Goal: Find specific page/section: Find specific page/section

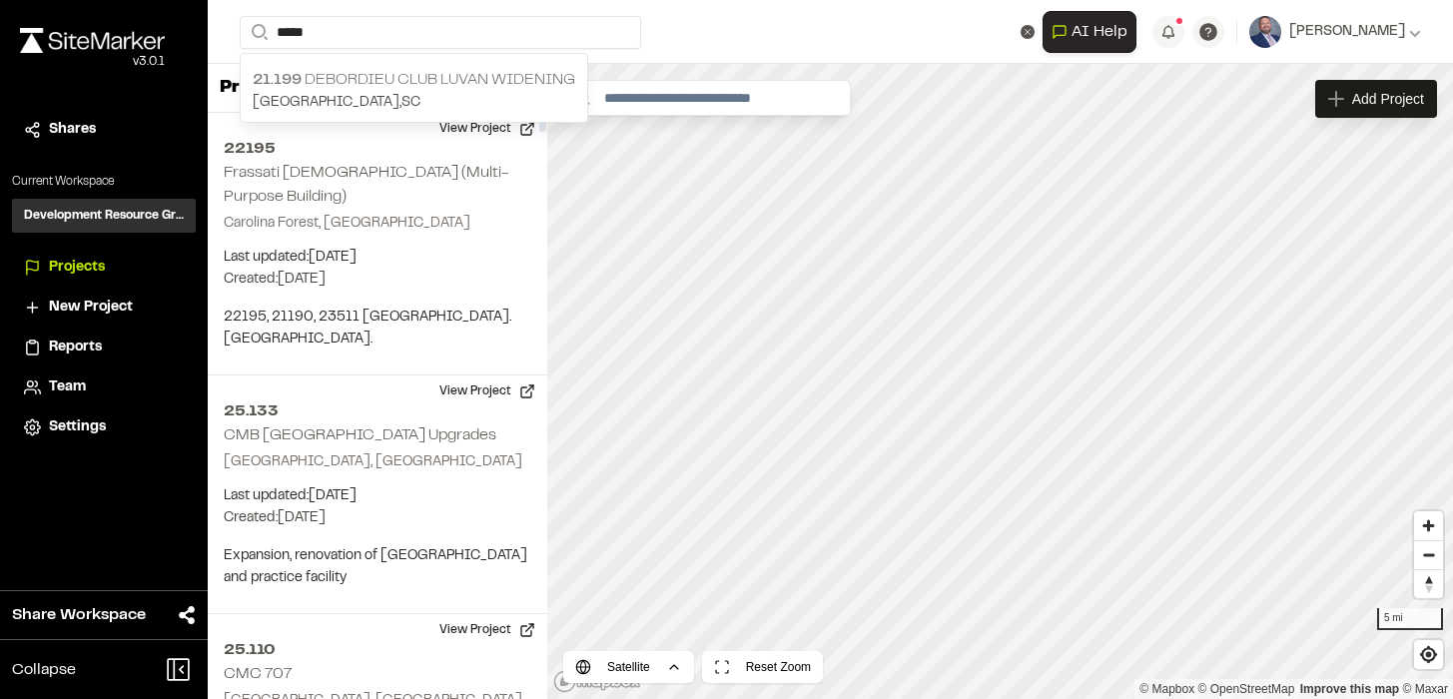
type input "*****"
click at [383, 65] on div "21.199 DeBordieu Club Luvan Widening [GEOGRAPHIC_DATA] , [GEOGRAPHIC_DATA]" at bounding box center [414, 91] width 347 height 62
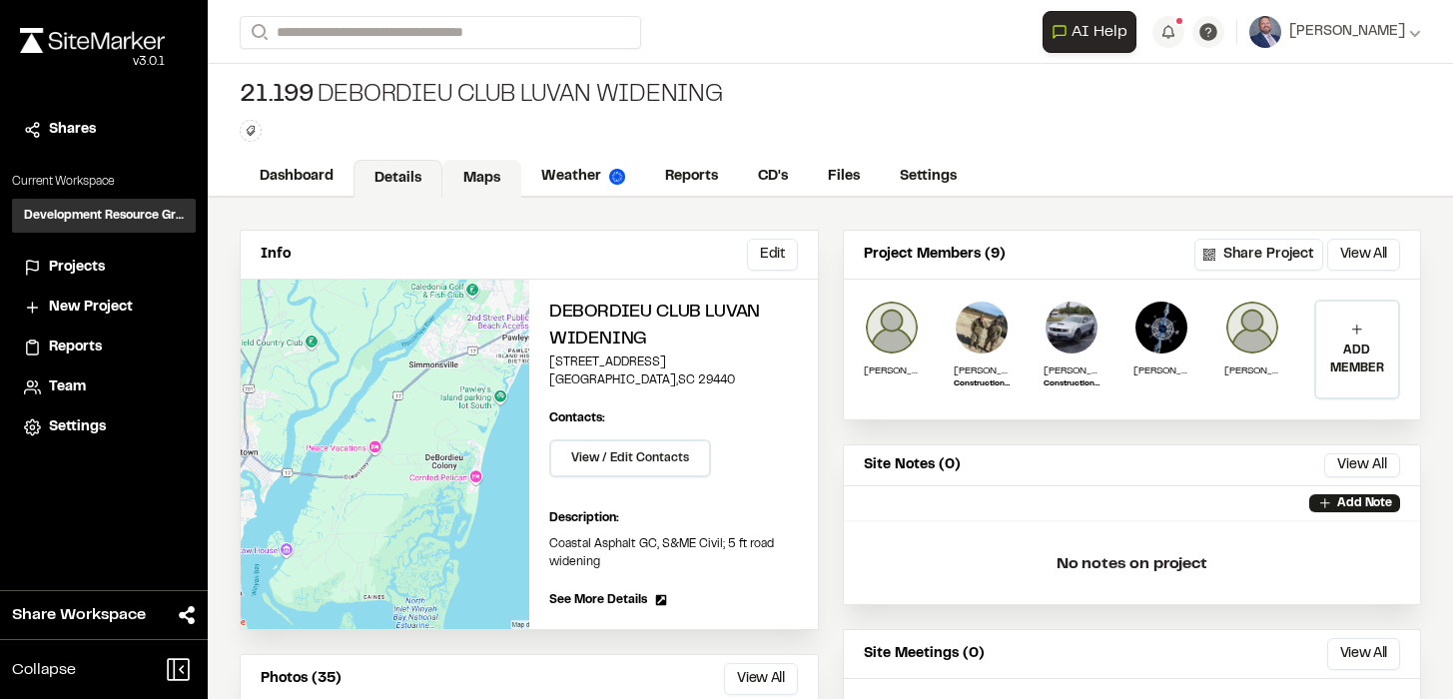
click at [488, 181] on link "Maps" at bounding box center [481, 179] width 79 height 38
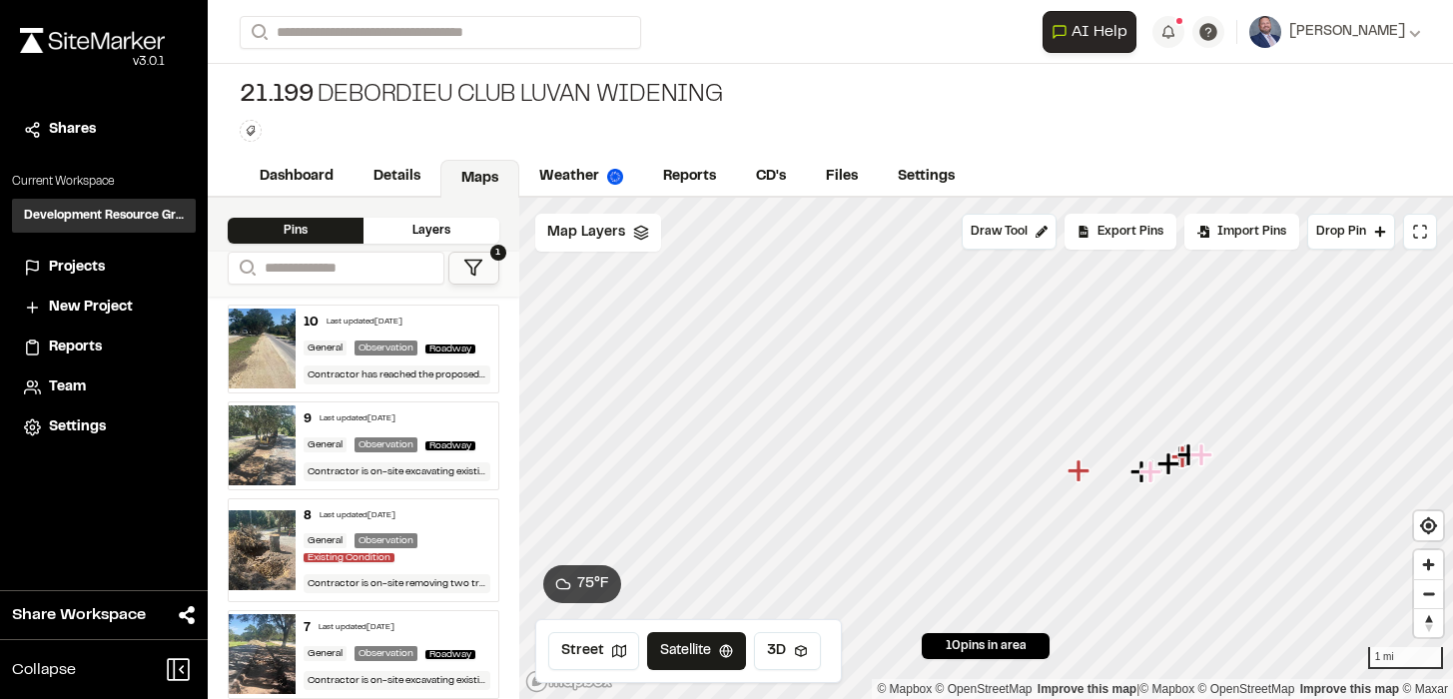
scroll to position [4, 0]
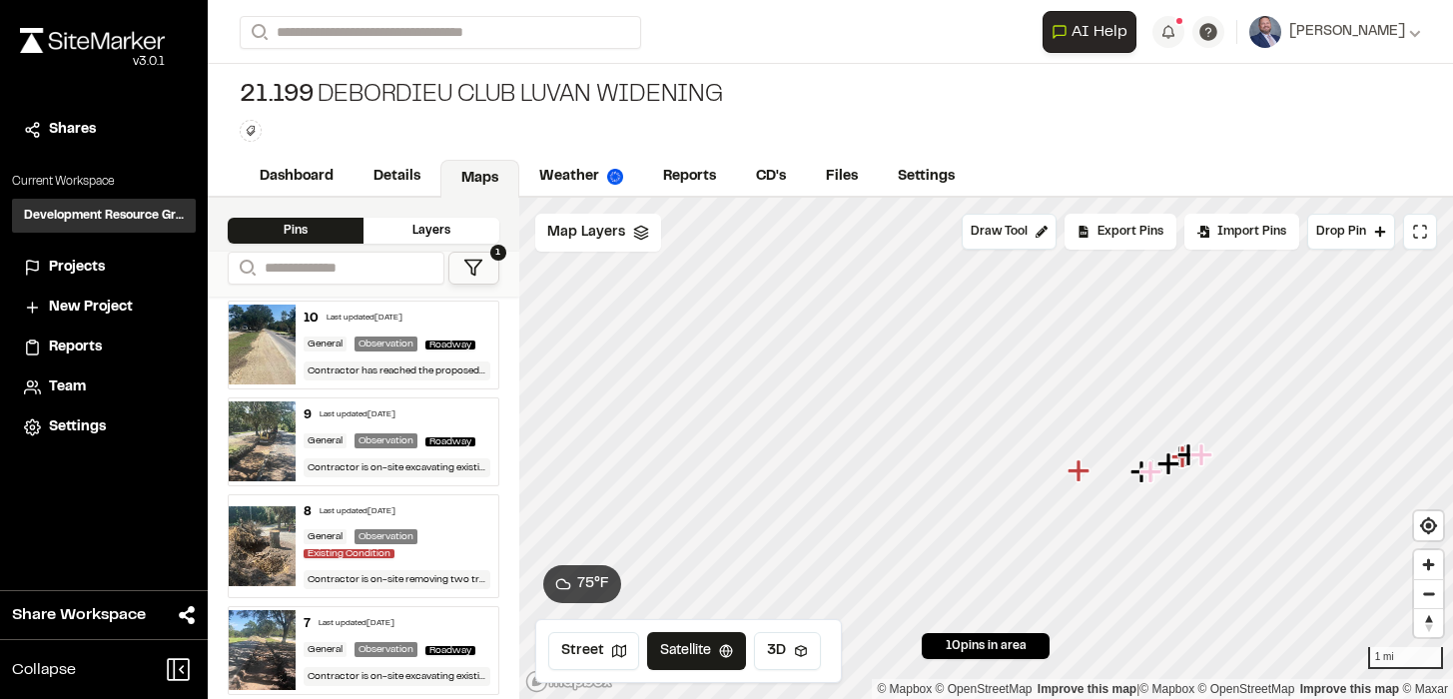
click at [483, 266] on button "1" at bounding box center [473, 268] width 51 height 33
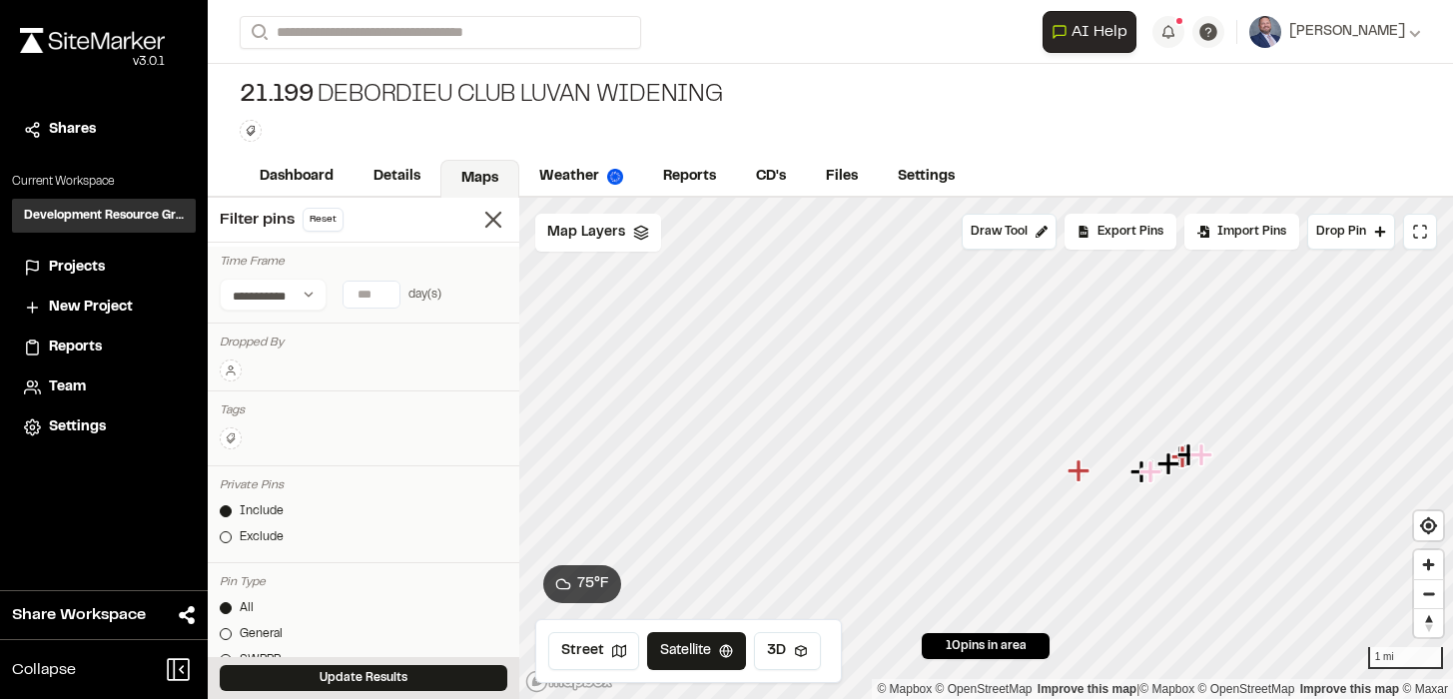
click at [374, 298] on input "number" at bounding box center [372, 295] width 56 height 26
click at [287, 338] on button "7 days" at bounding box center [304, 335] width 52 height 32
type input "*"
click at [373, 665] on button "Update Results" at bounding box center [364, 678] width 288 height 26
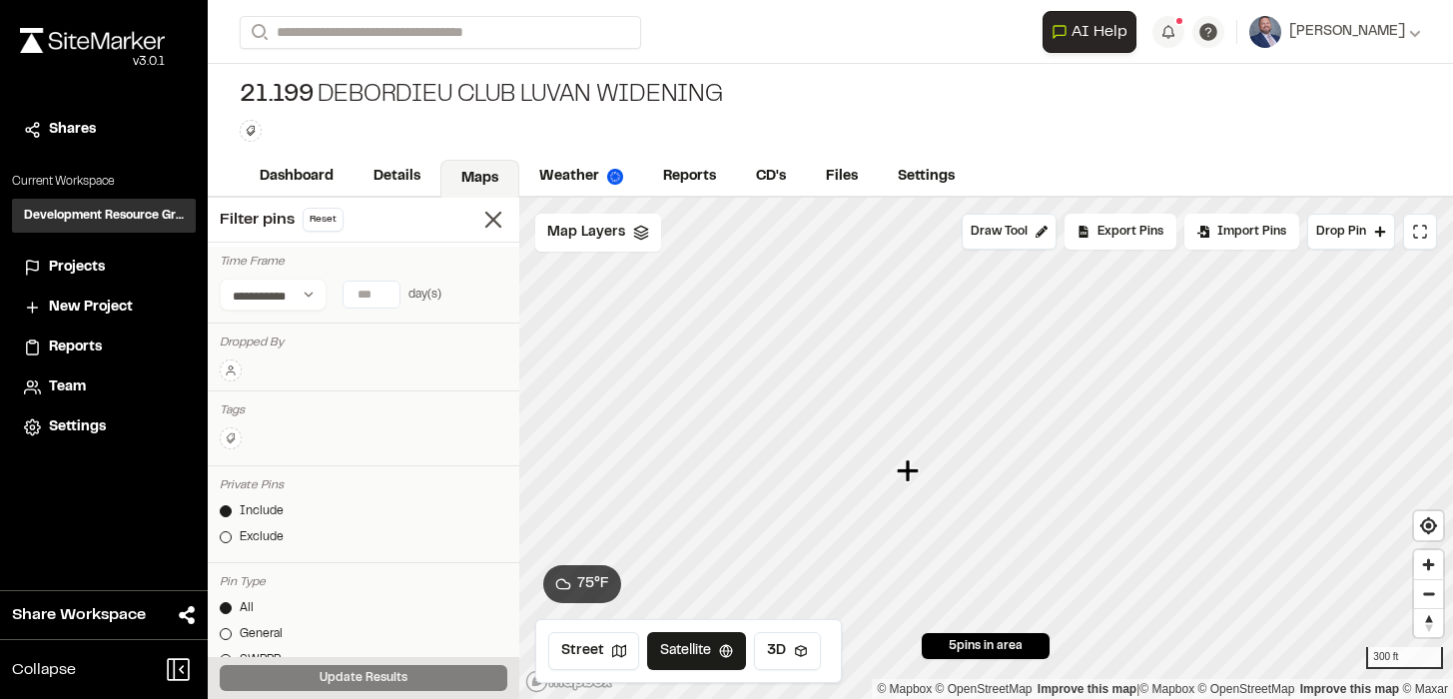
click at [902, 466] on icon "Map marker" at bounding box center [910, 471] width 26 height 26
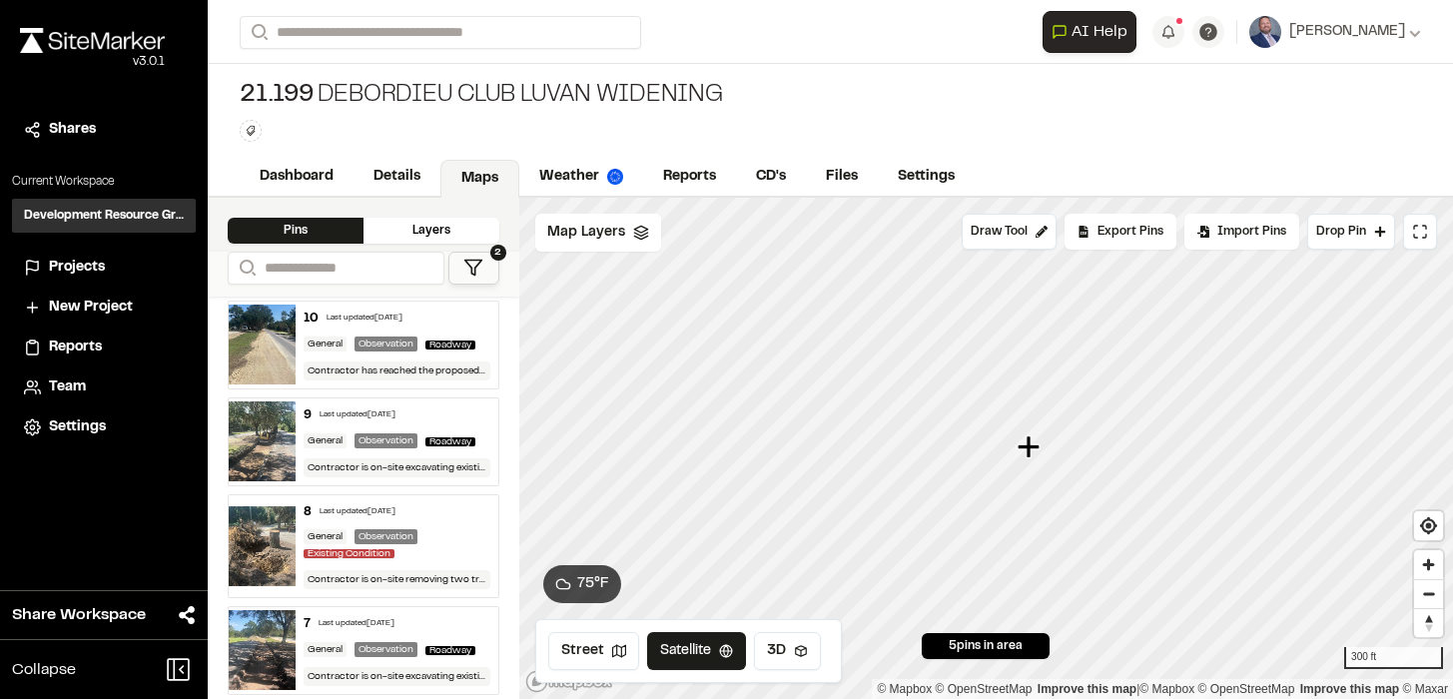
click at [1030, 451] on icon "Map marker" at bounding box center [1029, 446] width 22 height 22
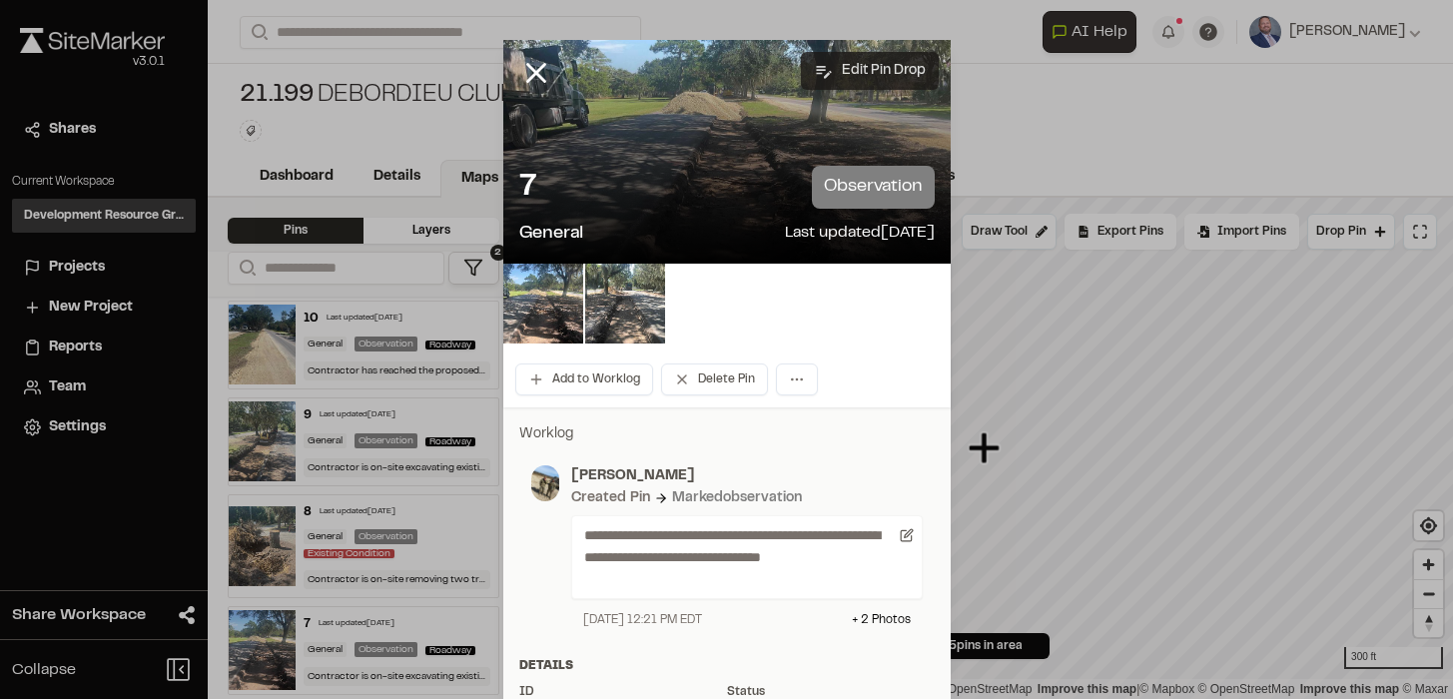
click at [867, 68] on button "Edit Pin Drop" at bounding box center [870, 71] width 138 height 38
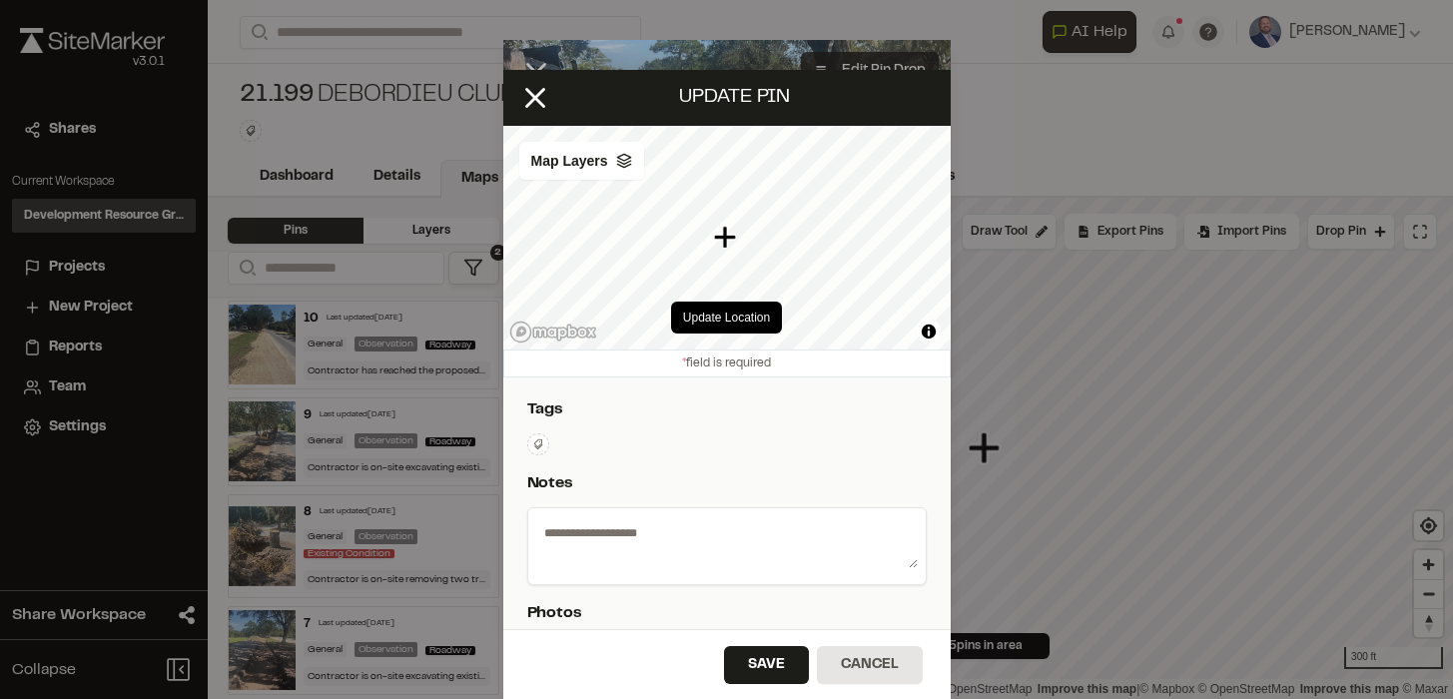
type textarea "**********"
select select "****"
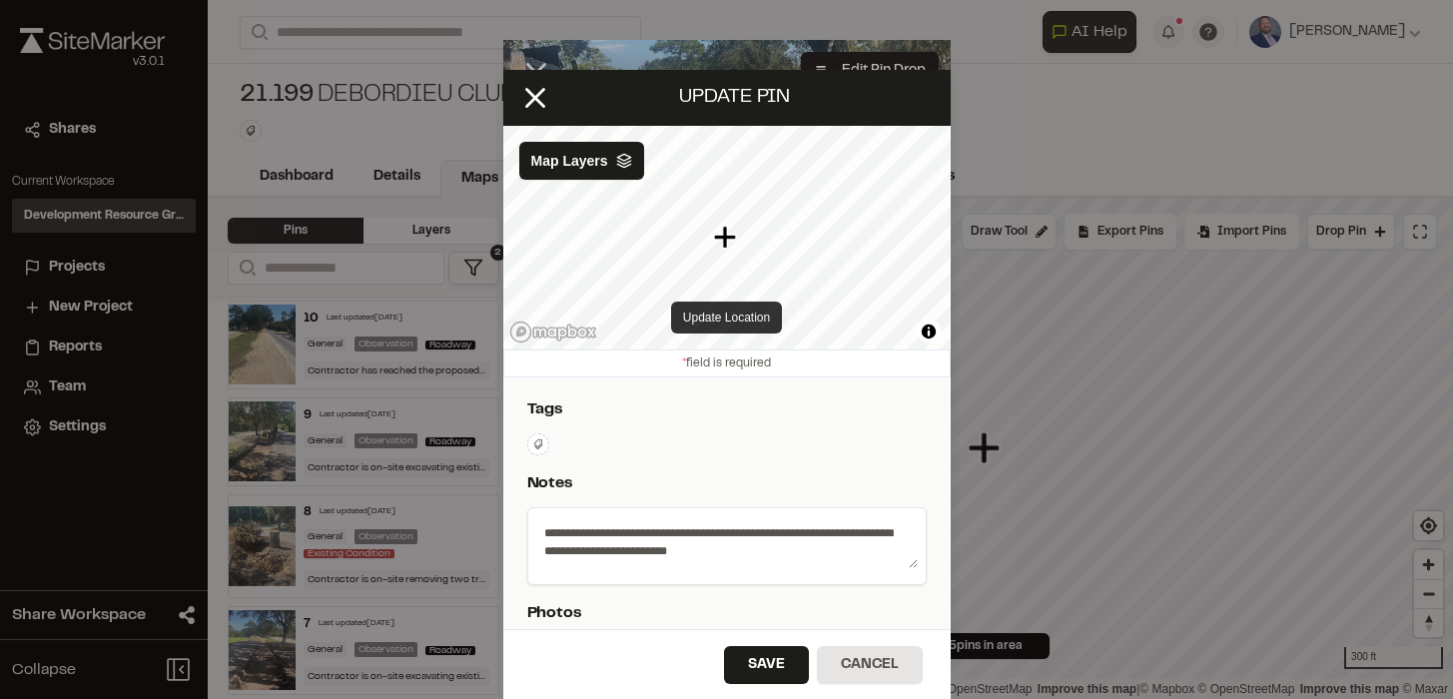
click at [733, 310] on button "Update Location" at bounding box center [726, 318] width 111 height 32
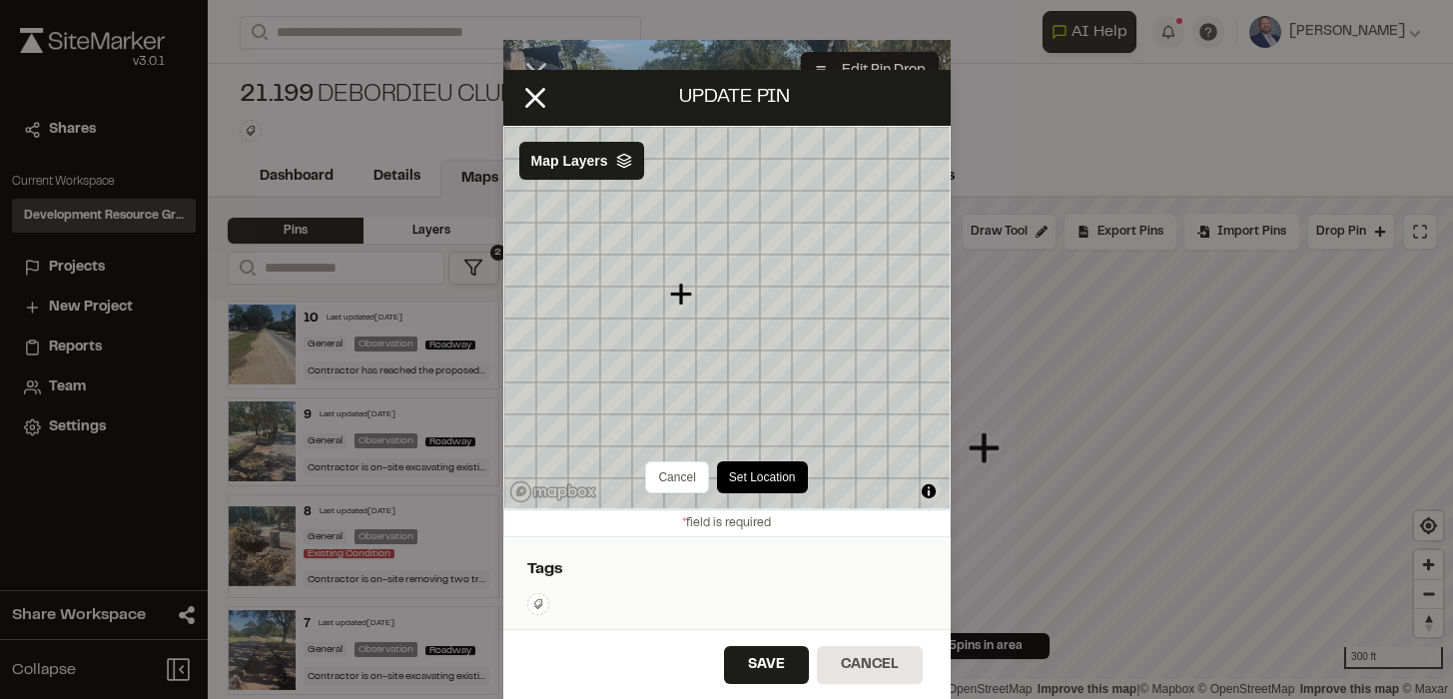
drag, startPoint x: 729, startPoint y: 318, endPoint x: 685, endPoint y: 295, distance: 49.6
click at [685, 295] on icon "Map marker" at bounding box center [680, 294] width 22 height 22
click at [775, 661] on button "Save" at bounding box center [766, 665] width 85 height 38
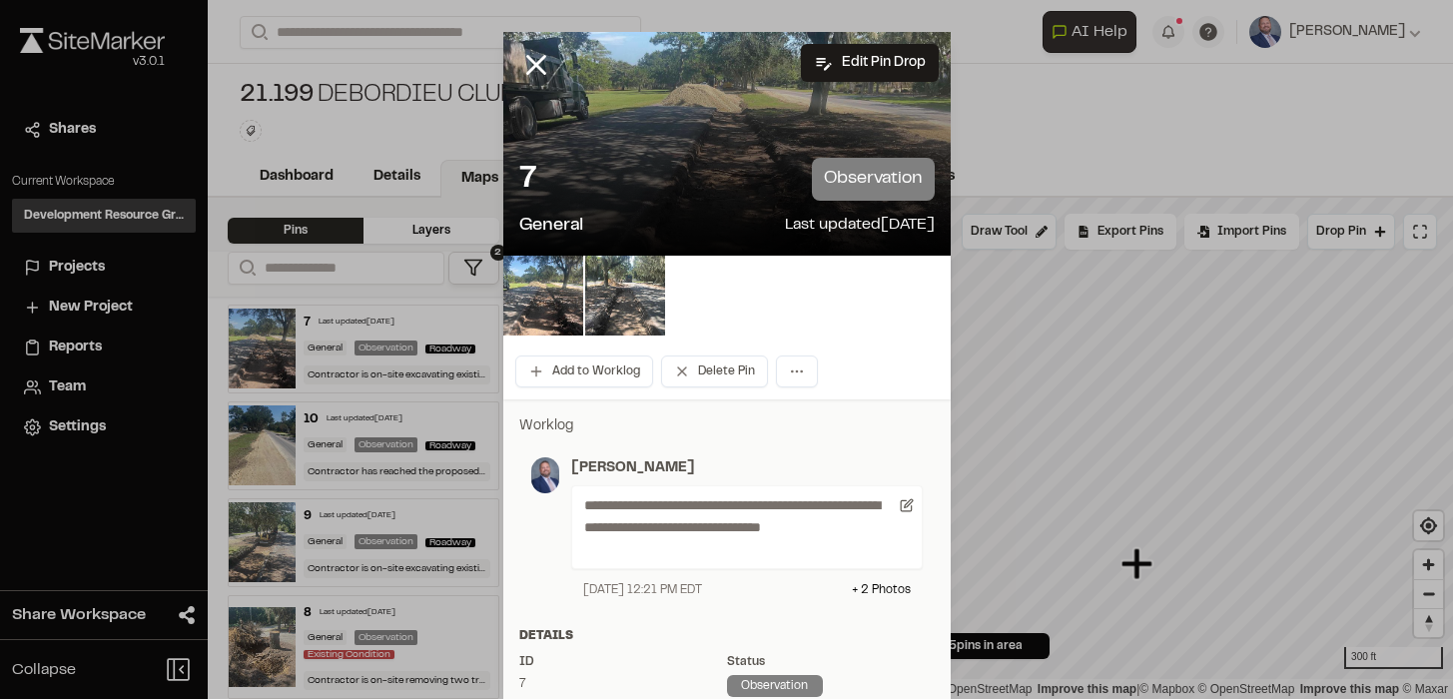
scroll to position [0, 0]
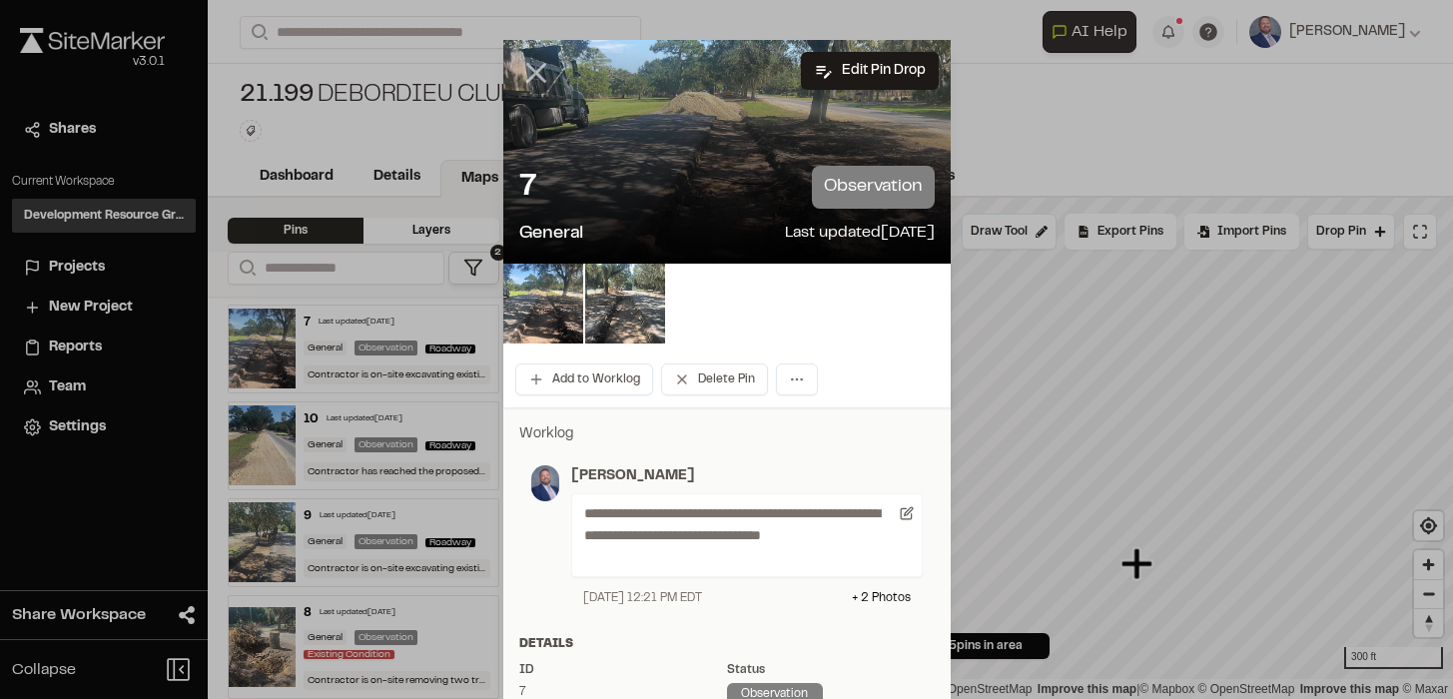
click at [538, 71] on line at bounding box center [535, 73] width 17 height 17
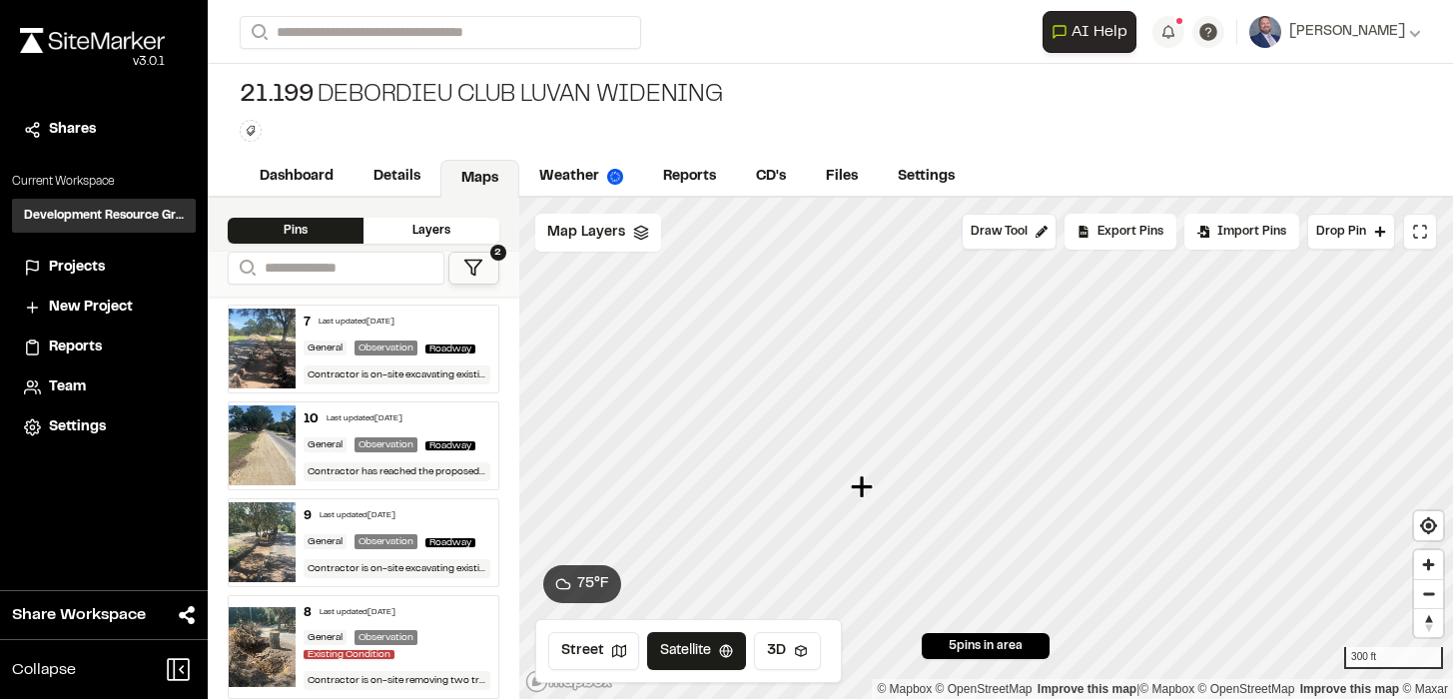
click at [360, 356] on div "Observation" at bounding box center [386, 348] width 63 height 15
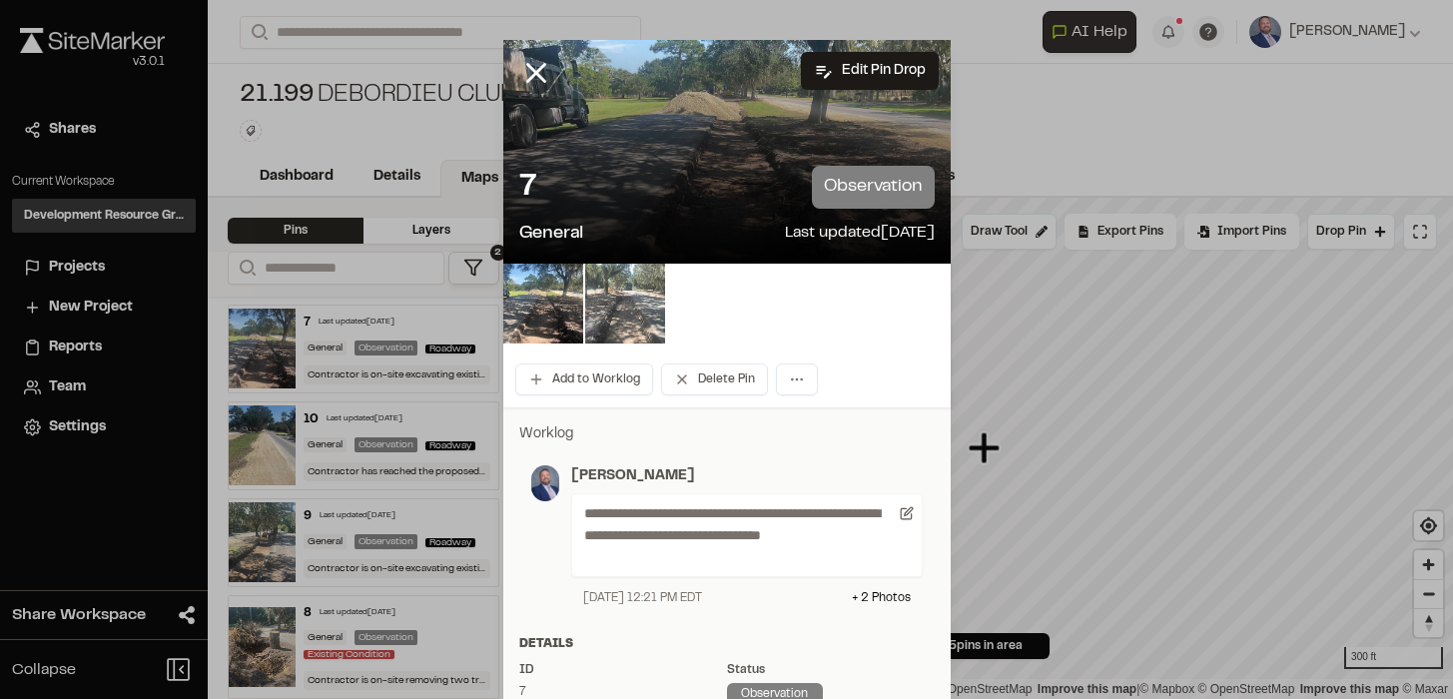
click at [633, 309] on img at bounding box center [625, 304] width 80 height 80
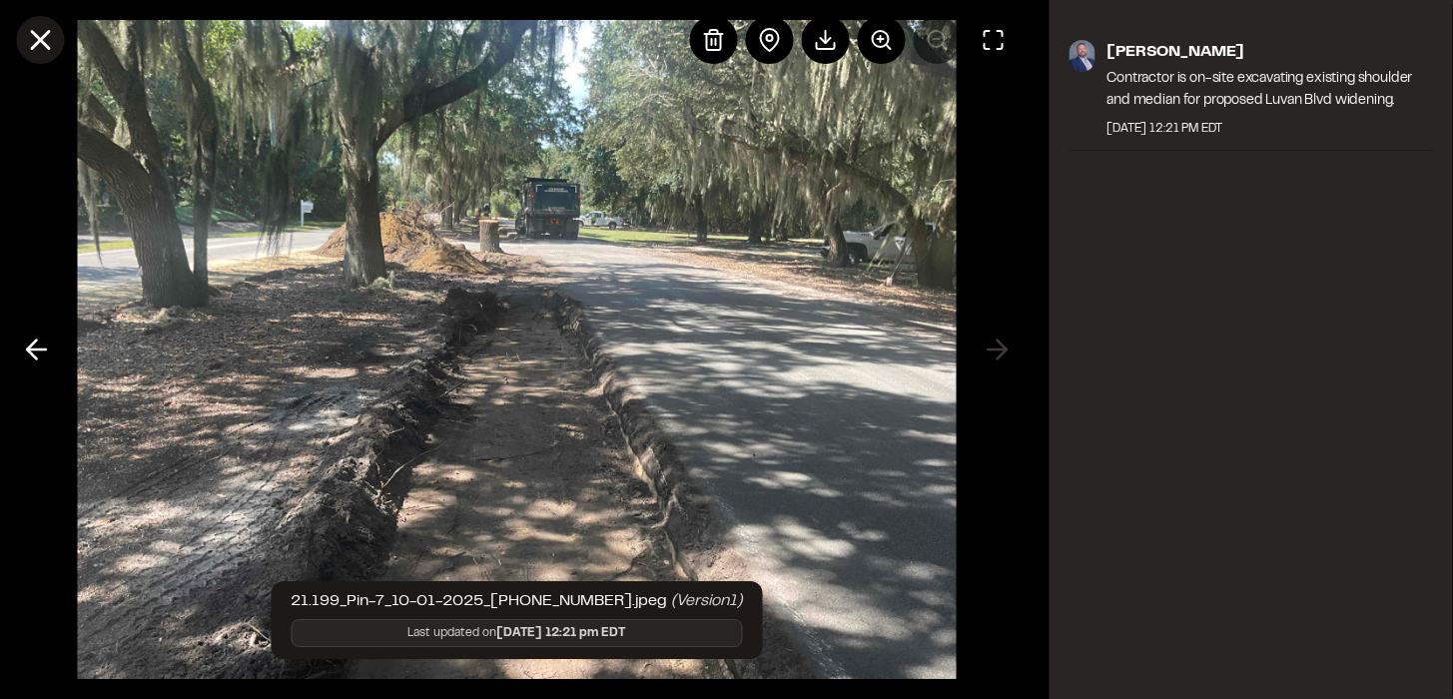
click at [50, 48] on icon at bounding box center [40, 40] width 34 height 34
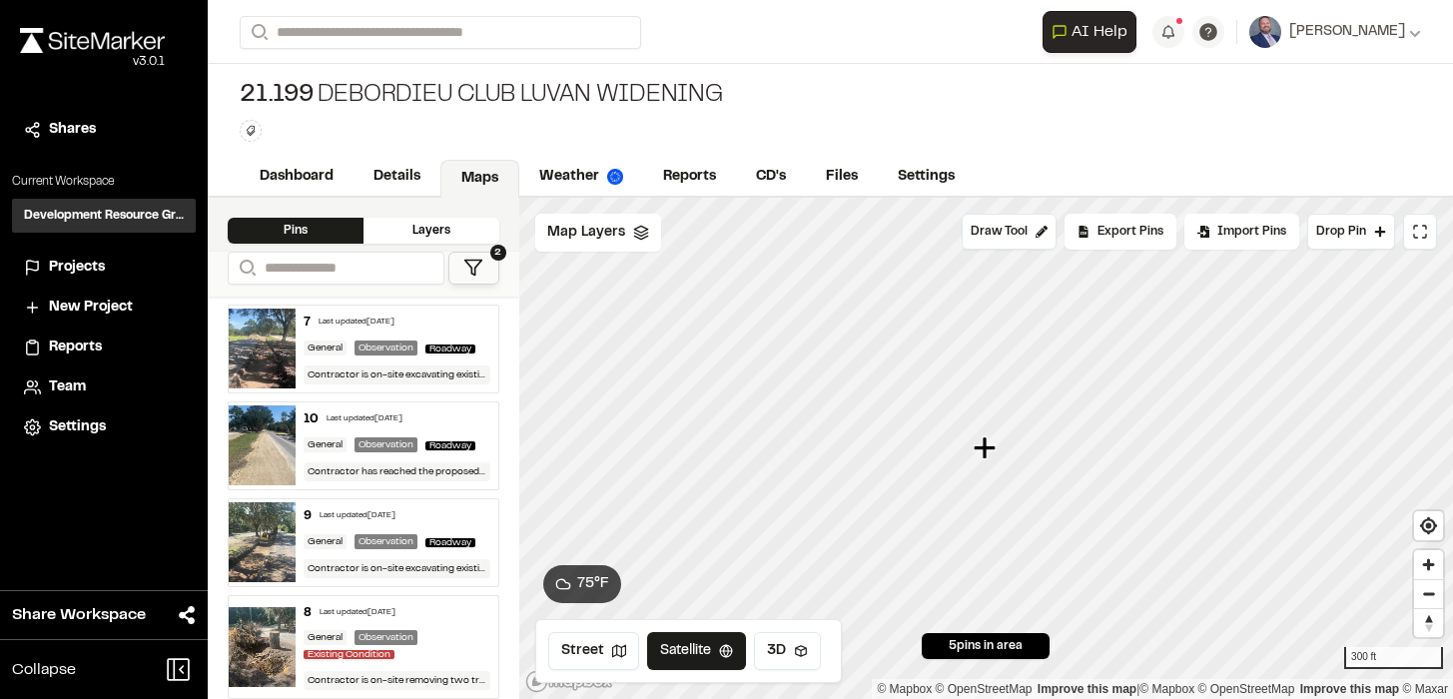
click at [395, 422] on div "Last updated [DATE]" at bounding box center [365, 420] width 76 height 12
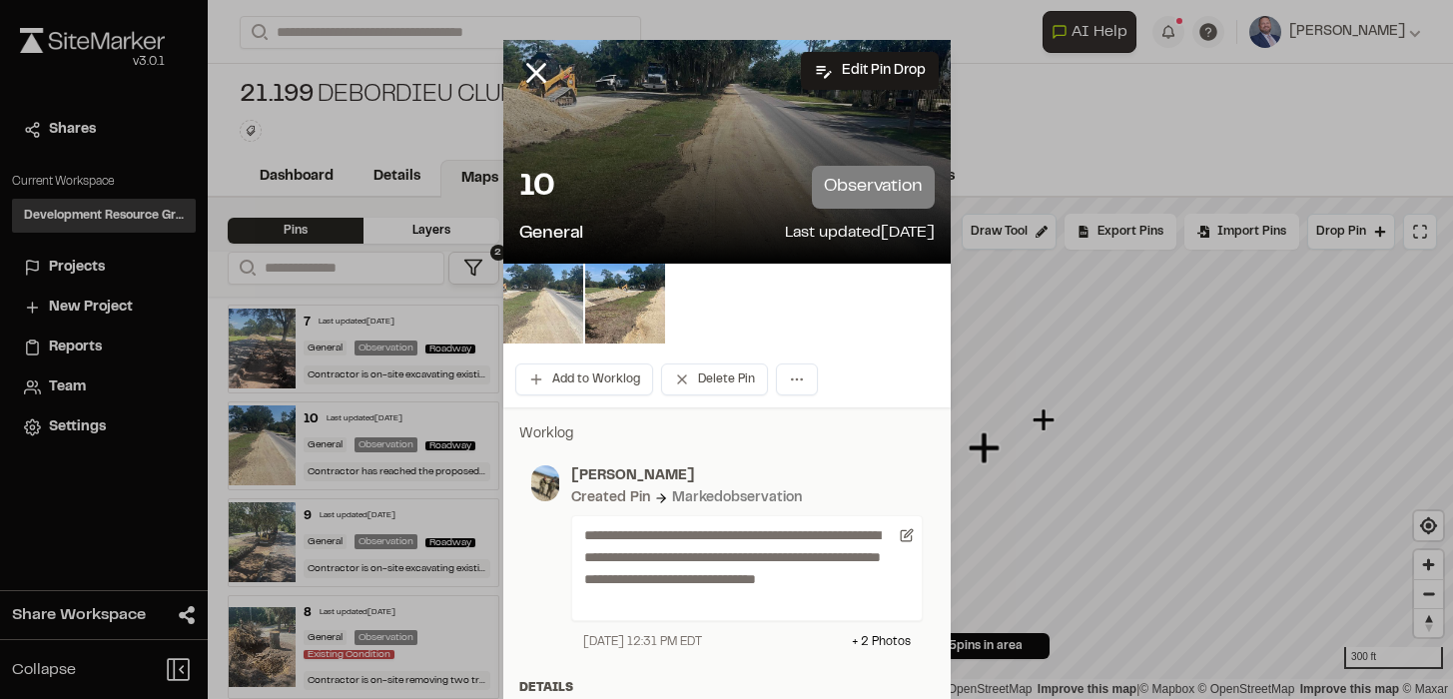
click at [547, 330] on img at bounding box center [543, 304] width 80 height 80
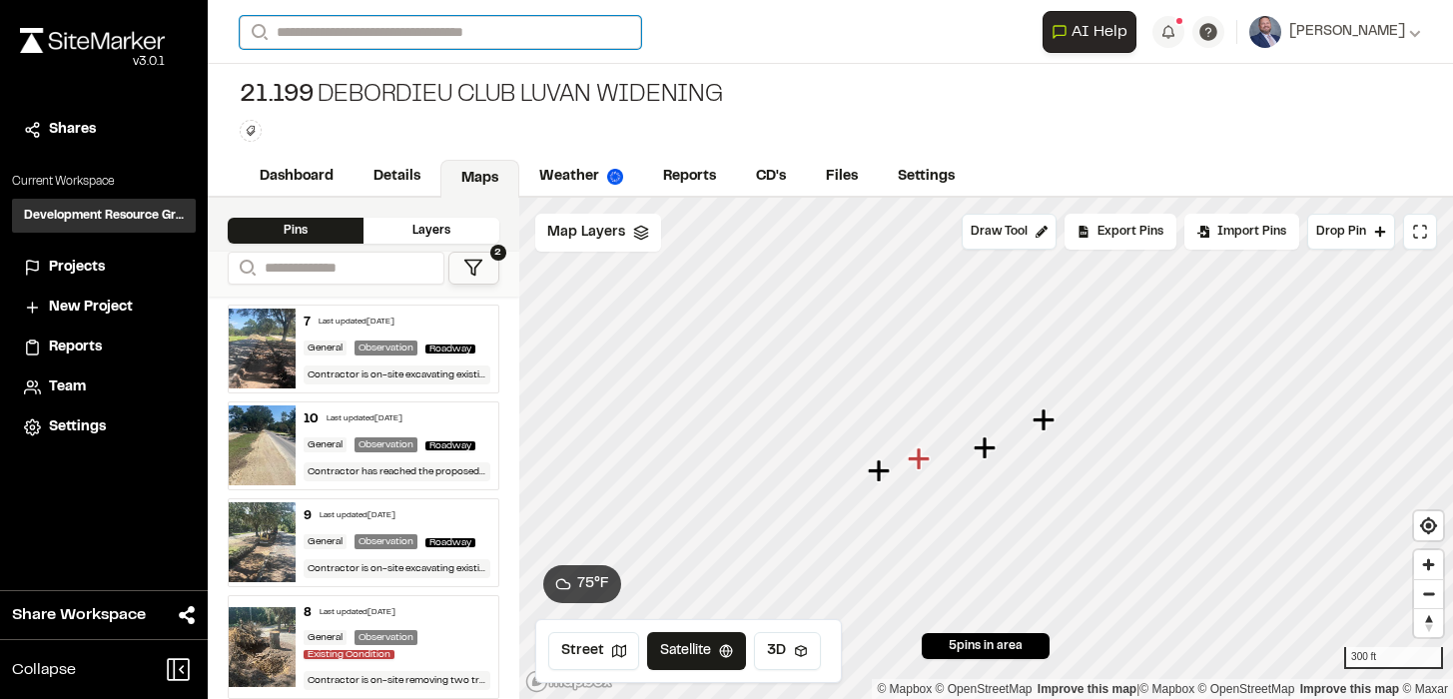
click at [394, 39] on input "Search" at bounding box center [441, 32] width 402 height 33
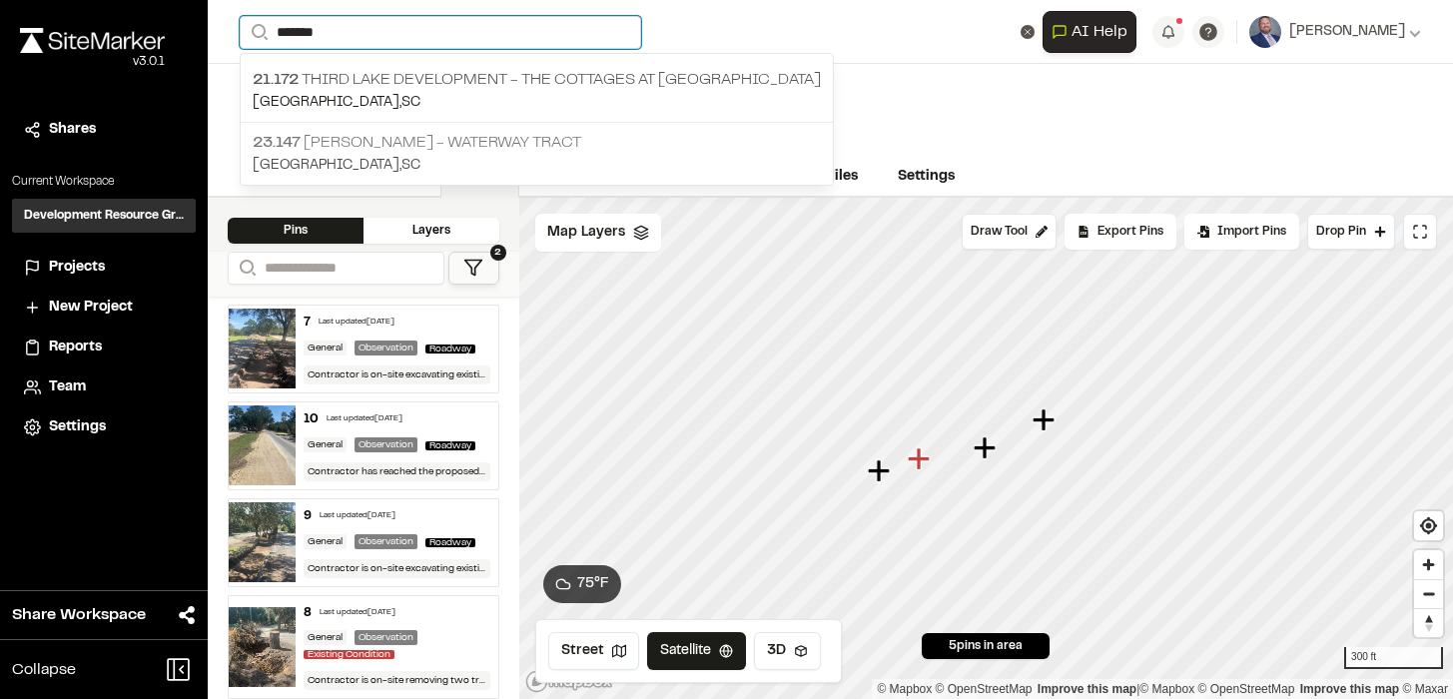
type input "*******"
click at [404, 143] on p "23.147 [PERSON_NAME] - Waterway Tract" at bounding box center [537, 143] width 568 height 24
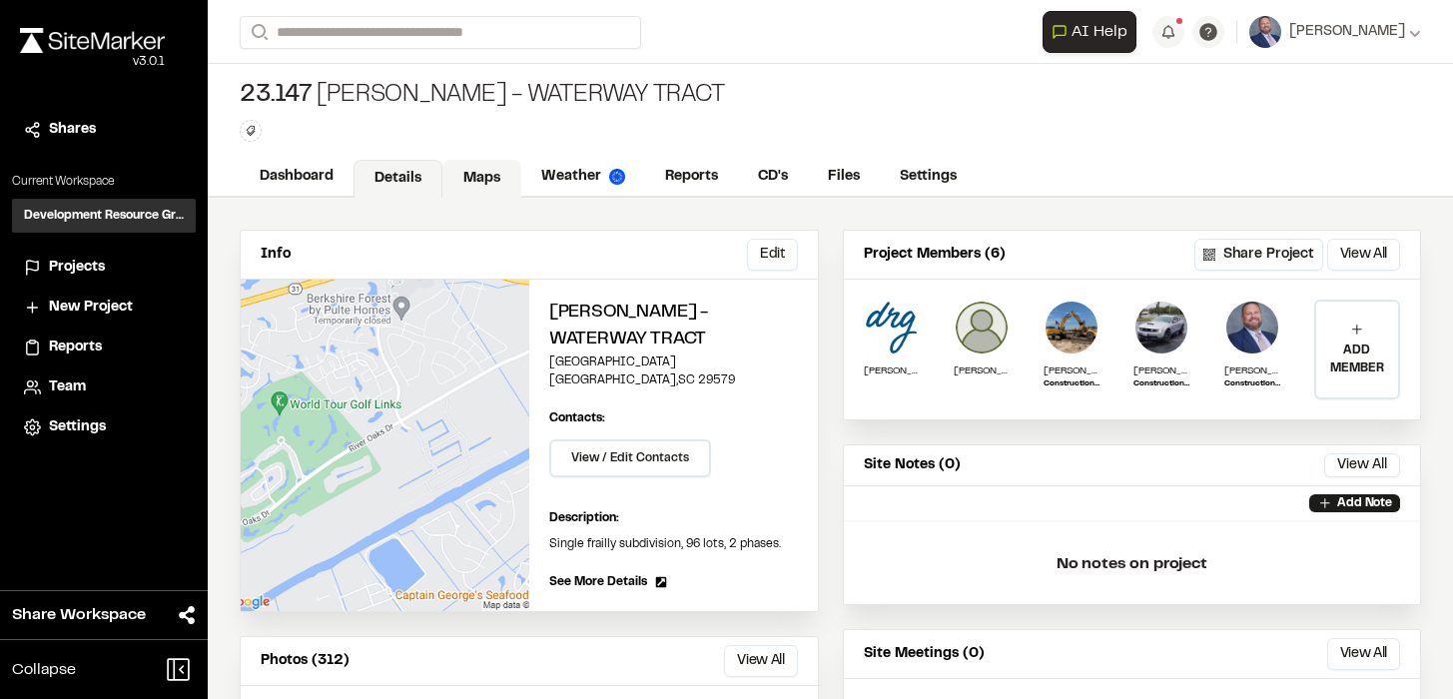
click at [480, 179] on link "Maps" at bounding box center [481, 179] width 79 height 38
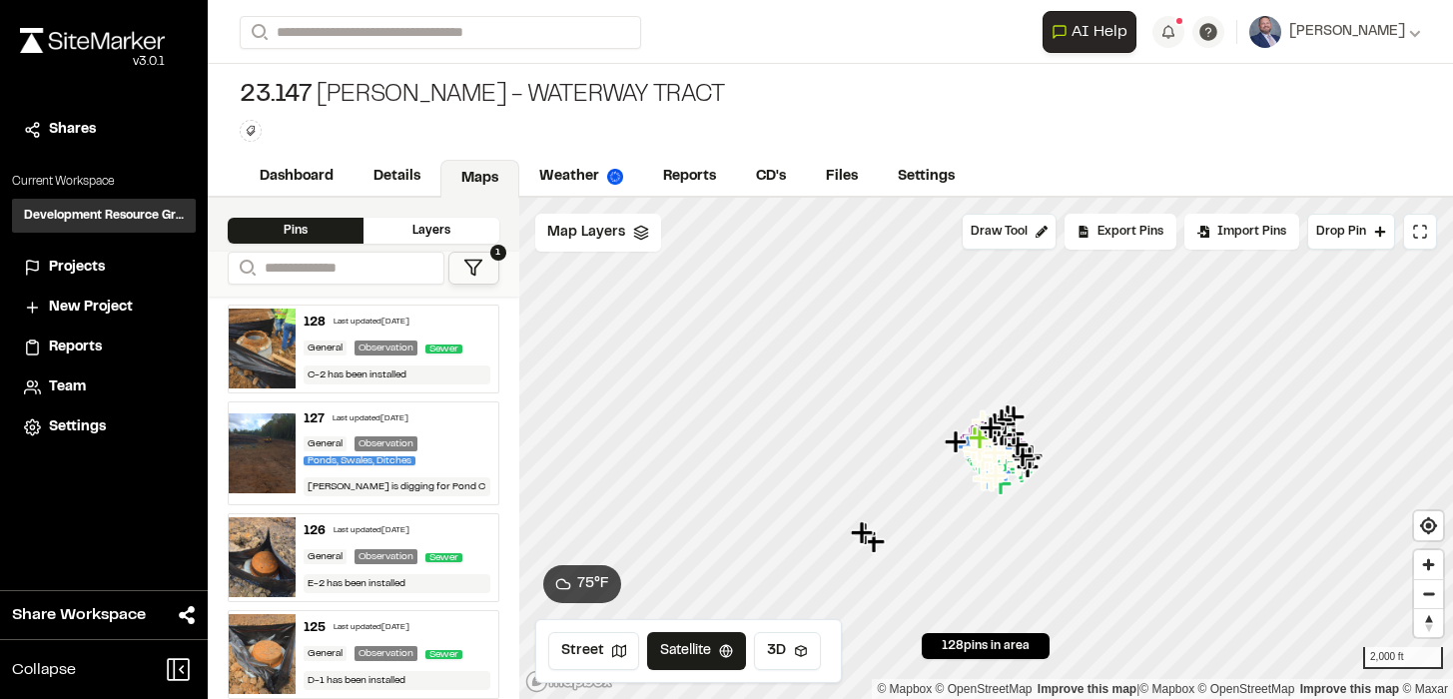
click at [469, 282] on button "1" at bounding box center [473, 268] width 51 height 33
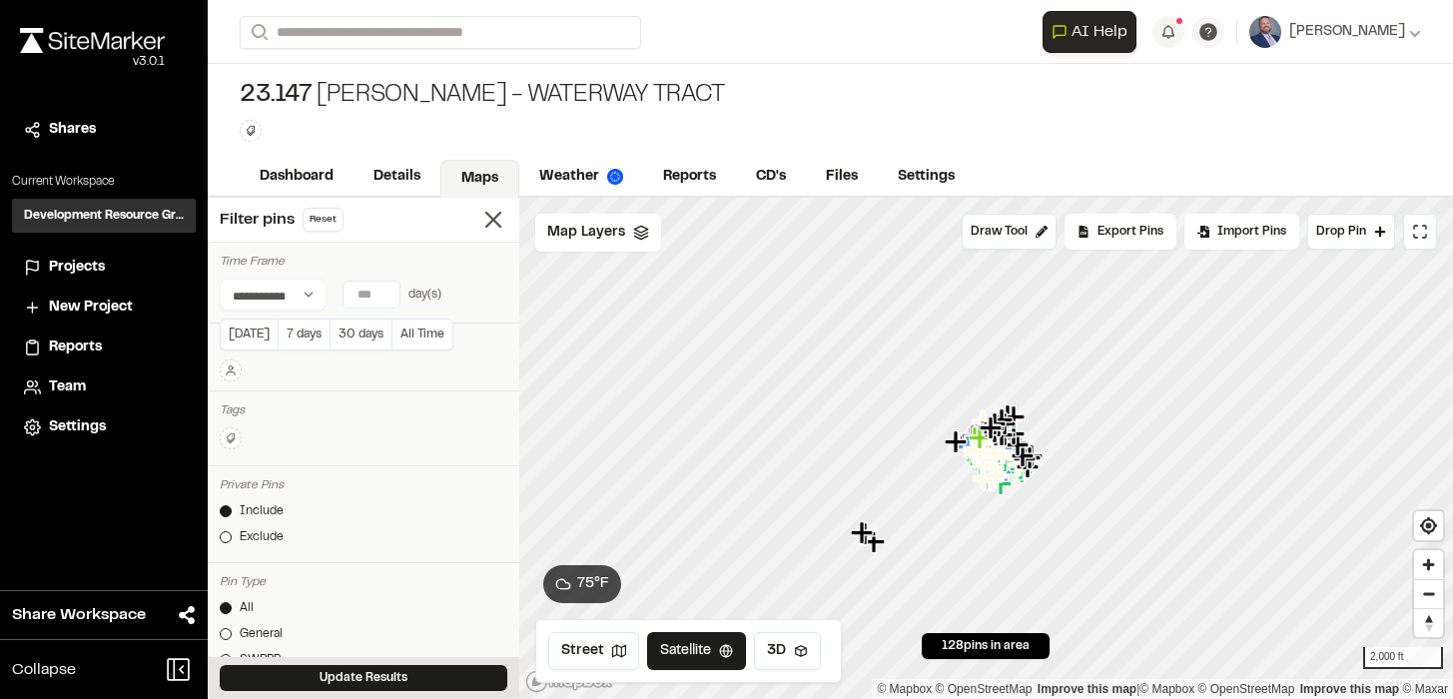
click at [382, 288] on input "*" at bounding box center [372, 295] width 56 height 26
type input "*"
click at [382, 288] on input "*" at bounding box center [372, 295] width 56 height 26
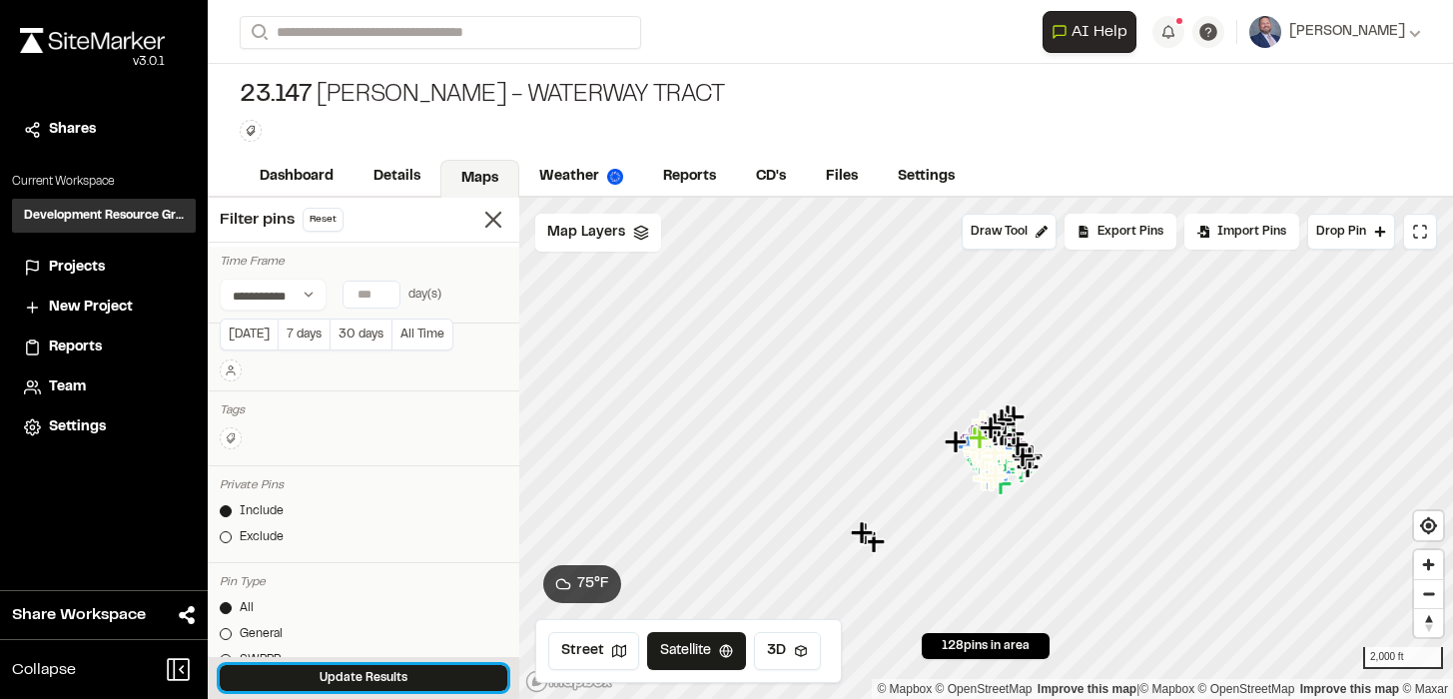
click at [370, 681] on button "Update Results" at bounding box center [364, 678] width 288 height 26
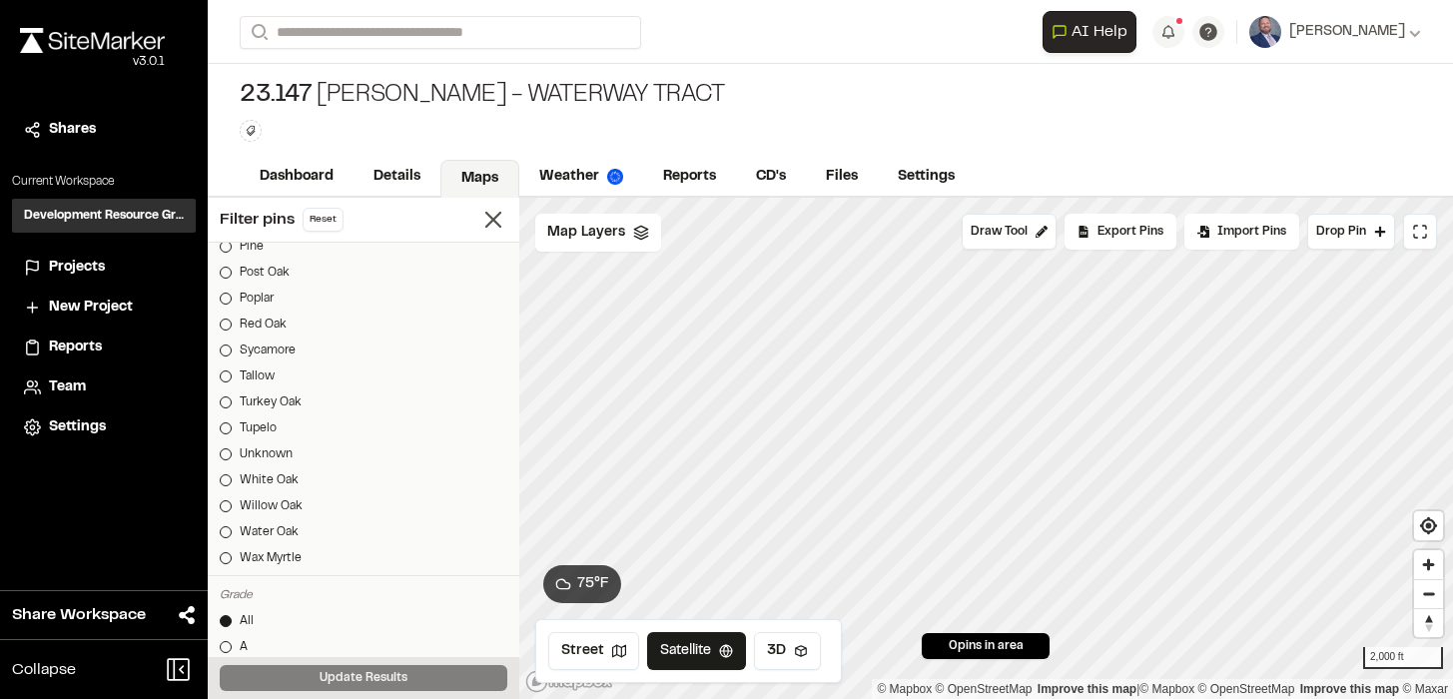
scroll to position [2517, 0]
